Goal: Transaction & Acquisition: Subscribe to service/newsletter

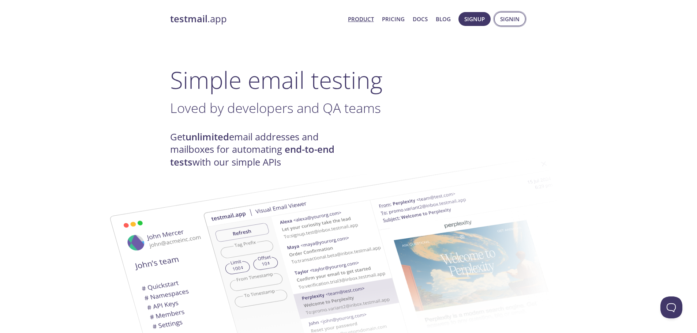
click at [505, 14] on span "Signin" at bounding box center [509, 19] width 19 height 10
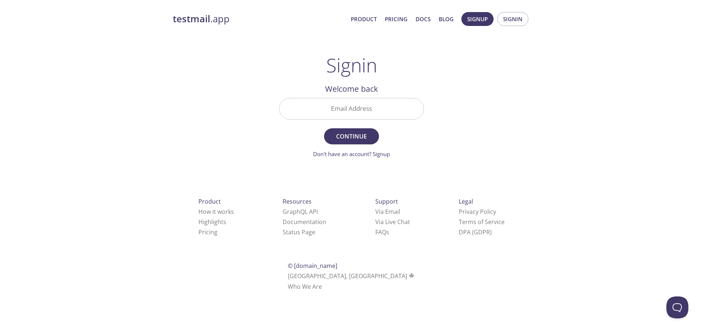
click at [334, 108] on input "Email Address" at bounding box center [351, 108] width 144 height 21
type input "[EMAIL_ADDRESS][DOMAIN_NAME]"
click at [350, 132] on span "Continue" at bounding box center [351, 136] width 39 height 10
click at [343, 109] on input "Signin Security Code" at bounding box center [351, 108] width 144 height 21
click at [350, 112] on input "Signin Security Code" at bounding box center [351, 108] width 144 height 21
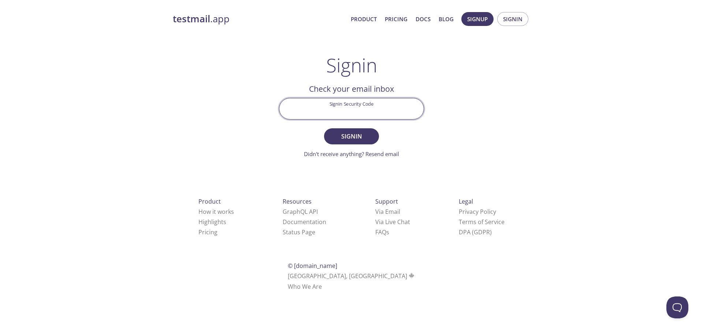
paste input "HTAWM9X"
type input "HTAWM9X"
click at [361, 137] on span "Signin" at bounding box center [351, 136] width 39 height 10
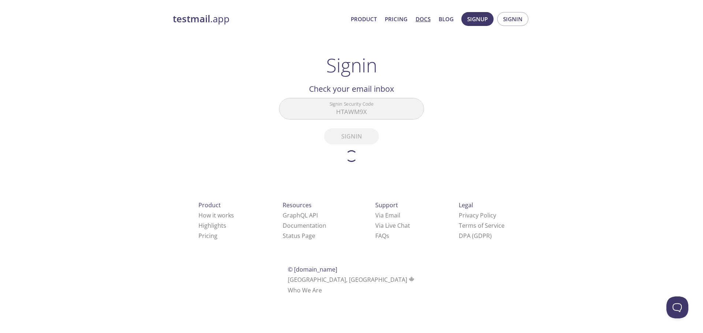
click at [423, 19] on link "Docs" at bounding box center [422, 19] width 15 height 10
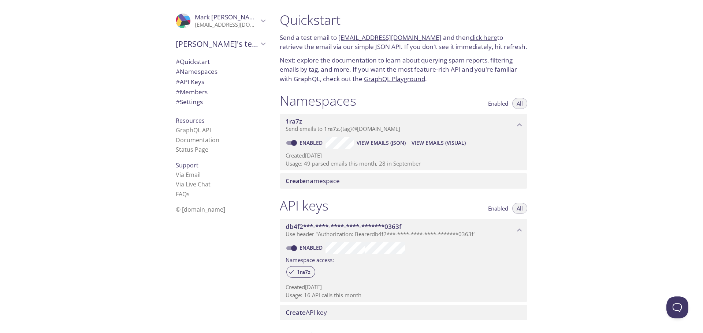
click at [187, 101] on span "# Settings" at bounding box center [189, 102] width 27 height 8
click at [605, 130] on div "Quickstart Send a test email to [EMAIL_ADDRESS][DOMAIN_NAME] and then click her…" at bounding box center [488, 166] width 429 height 333
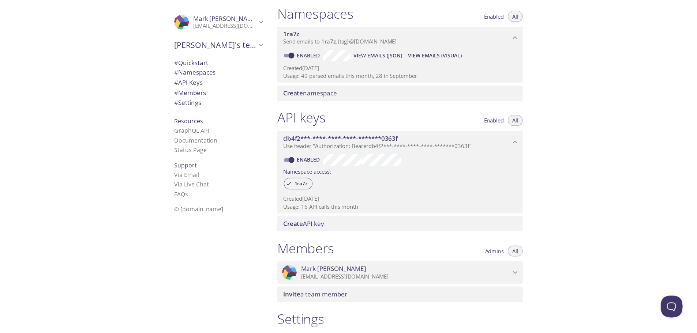
scroll to position [187, 0]
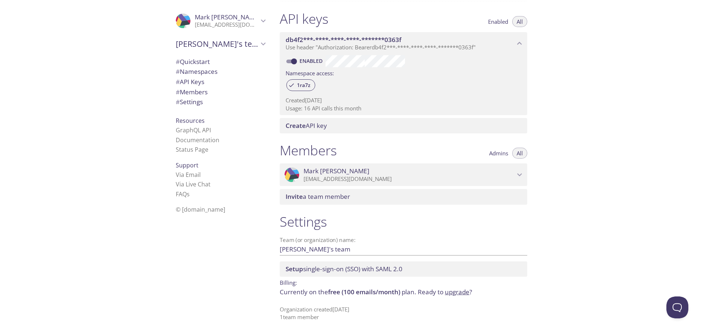
click at [457, 293] on link "upgrade" at bounding box center [457, 292] width 25 height 8
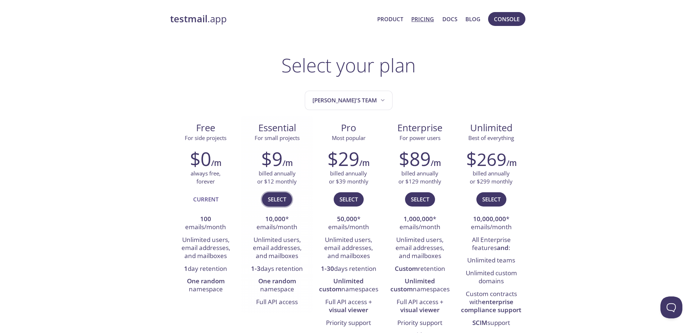
click at [280, 199] on span "Select" at bounding box center [277, 200] width 18 height 10
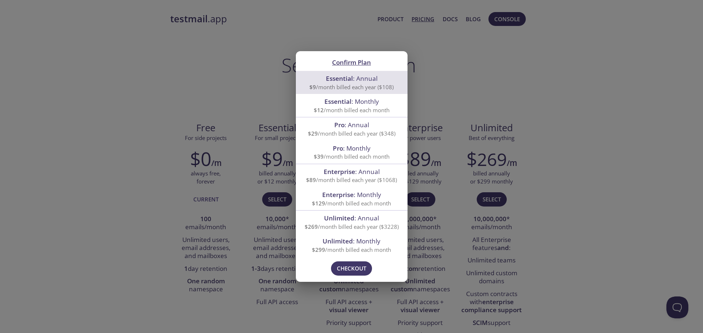
click at [591, 60] on div "Confirm Plan Essential : Annual $9 /month billed each year ($108) Essential : M…" at bounding box center [351, 166] width 703 height 333
